Goal: Transaction & Acquisition: Purchase product/service

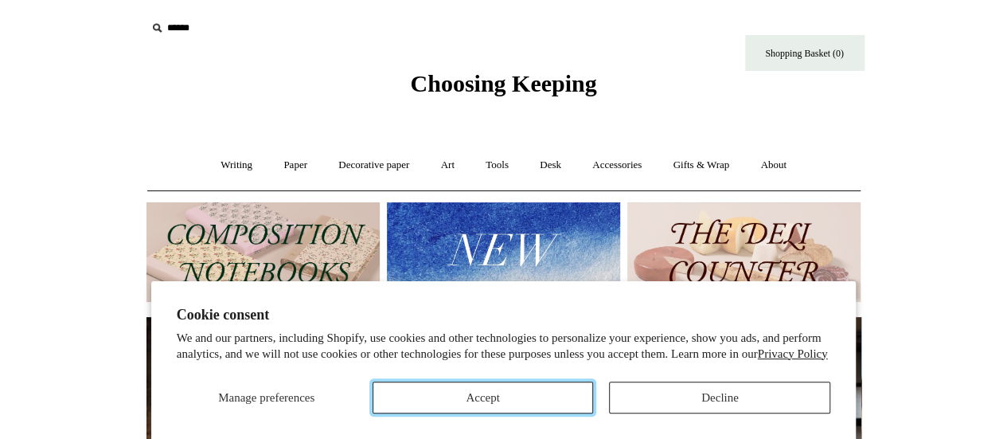
click at [504, 400] on button "Accept" at bounding box center [483, 397] width 221 height 32
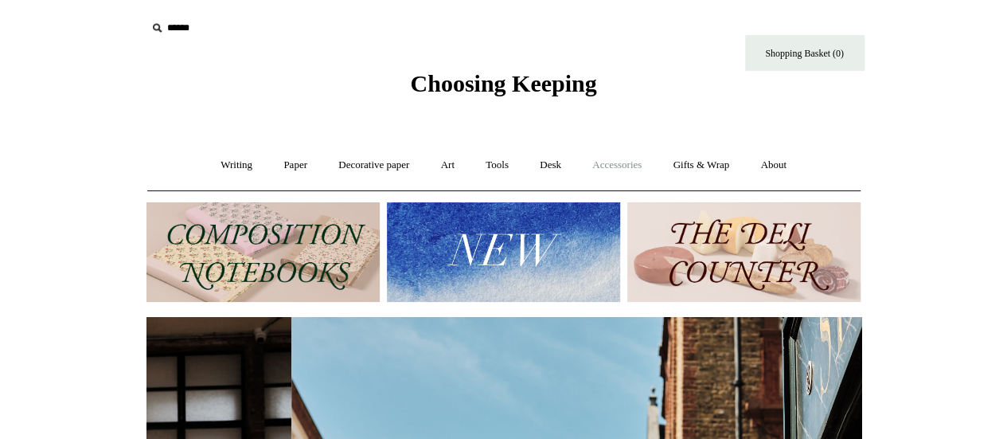
scroll to position [0, 715]
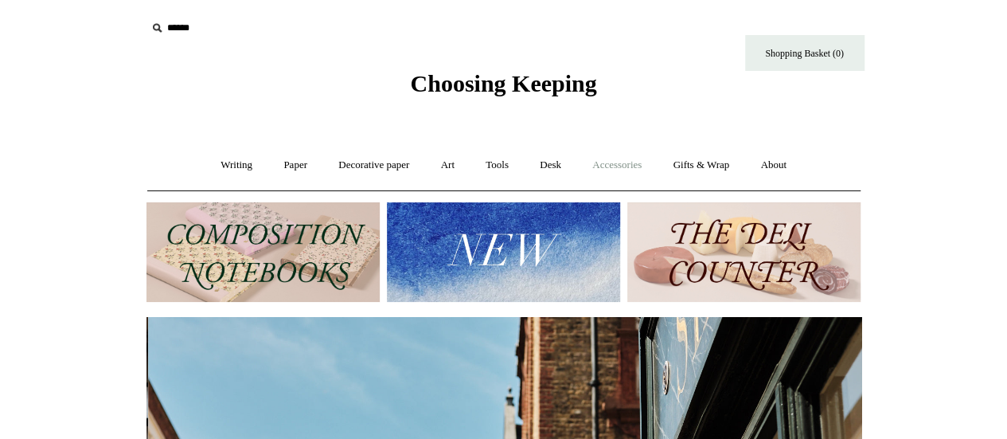
click at [621, 163] on link "Accessories +" at bounding box center [617, 165] width 78 height 42
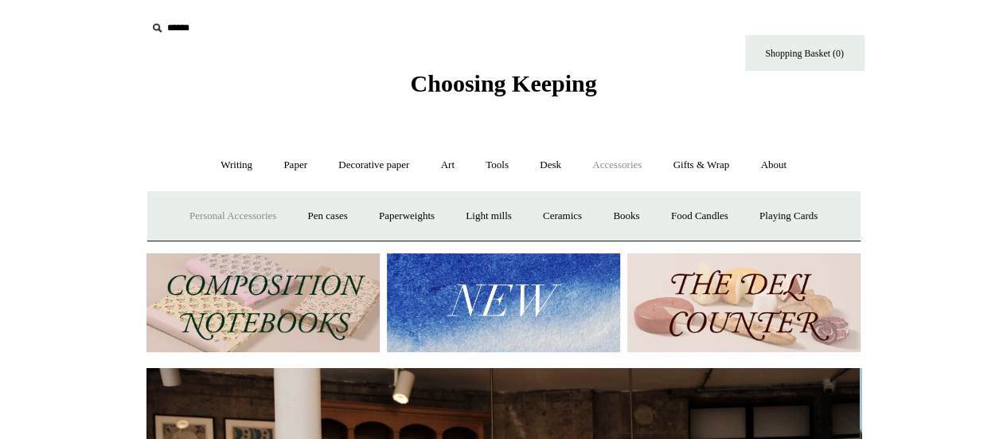
scroll to position [0, 0]
click at [158, 29] on icon at bounding box center [157, 28] width 18 height 18
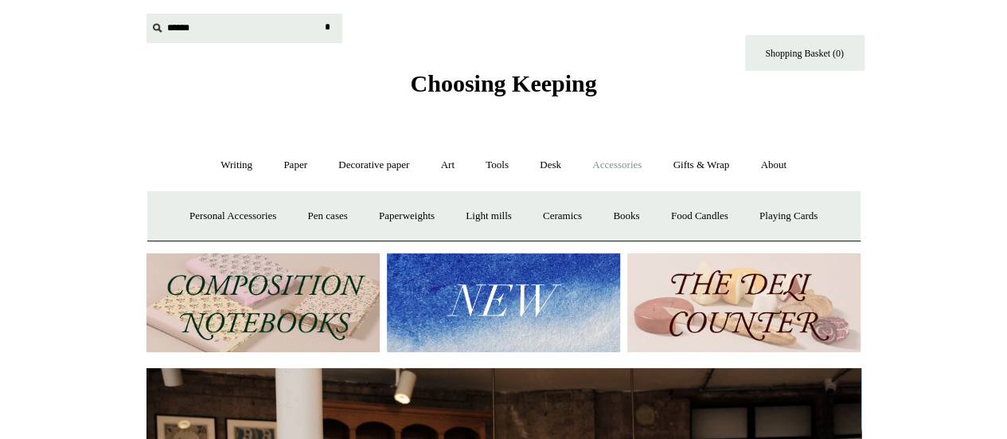
click at [190, 29] on input "text" at bounding box center [244, 28] width 196 height 29
type input "*********"
click at [320, 14] on input "*" at bounding box center [328, 28] width 16 height 28
